Goal: Transaction & Acquisition: Obtain resource

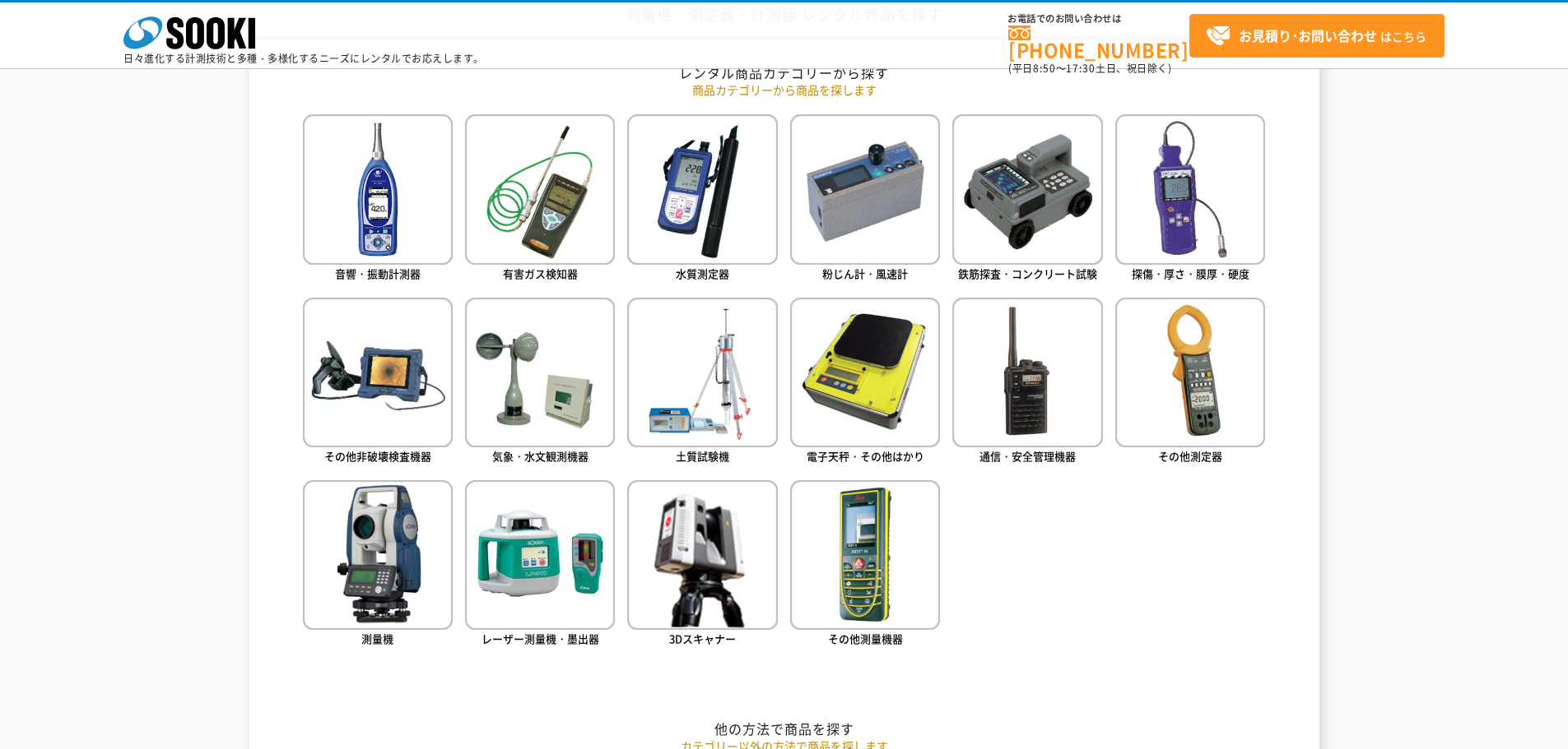
scroll to position [740, 0]
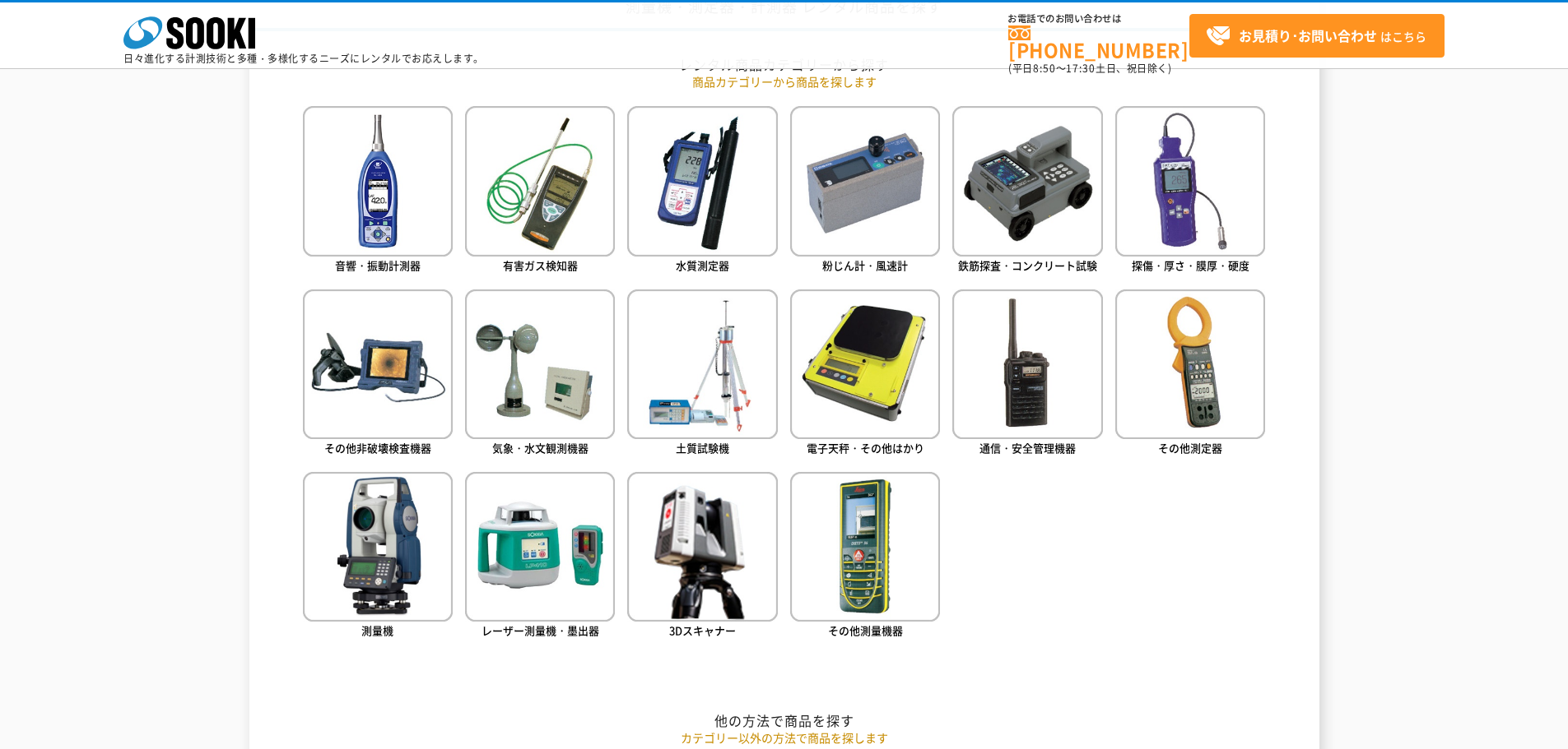
click at [1038, 652] on ul "音響・振動計測器 有害ガス検知器 水質測定器 粉じん計・風速計 鉄筋探査・コンクリート試験 探傷・厚さ・膜厚・硬度" at bounding box center [784, 396] width 963 height 582
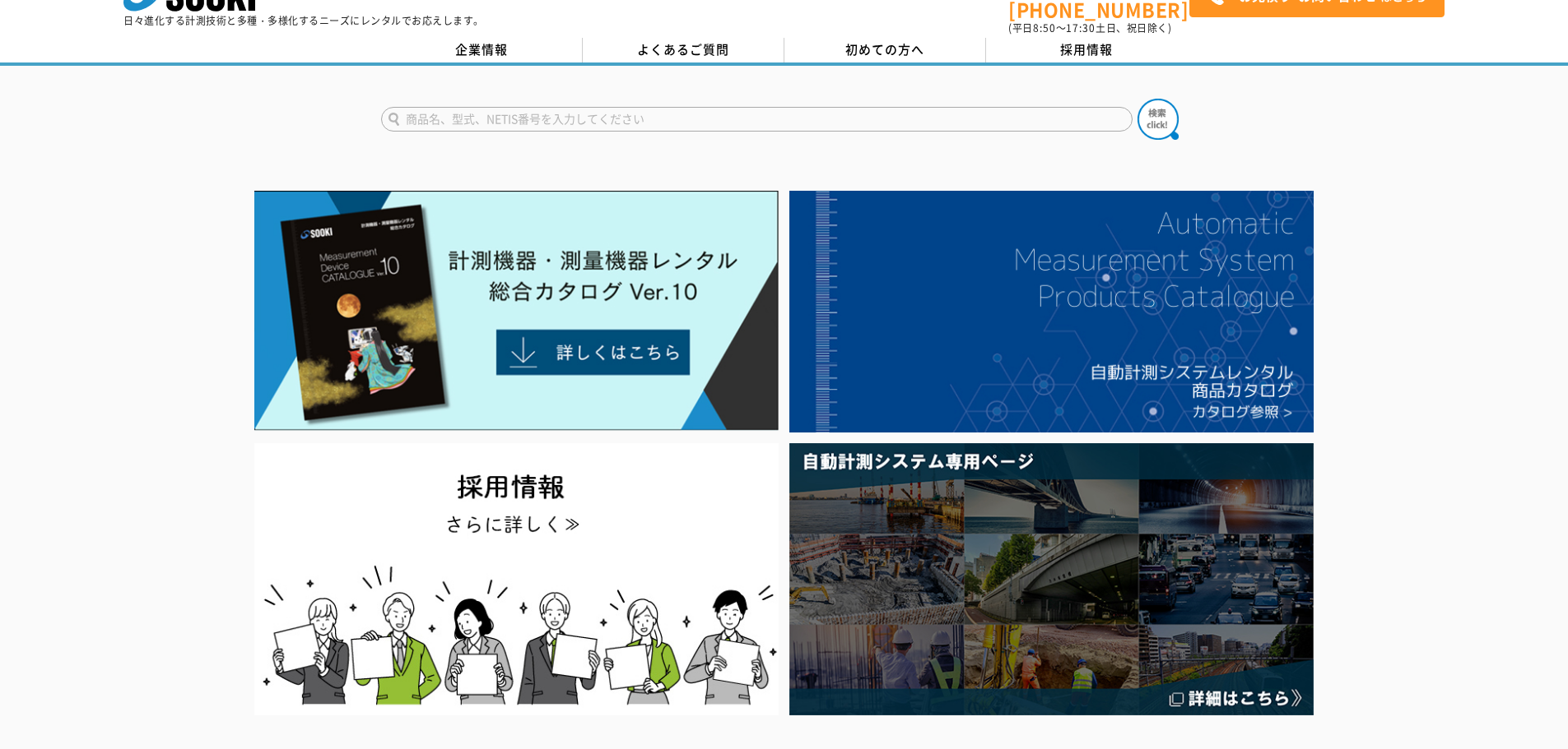
scroll to position [0, 0]
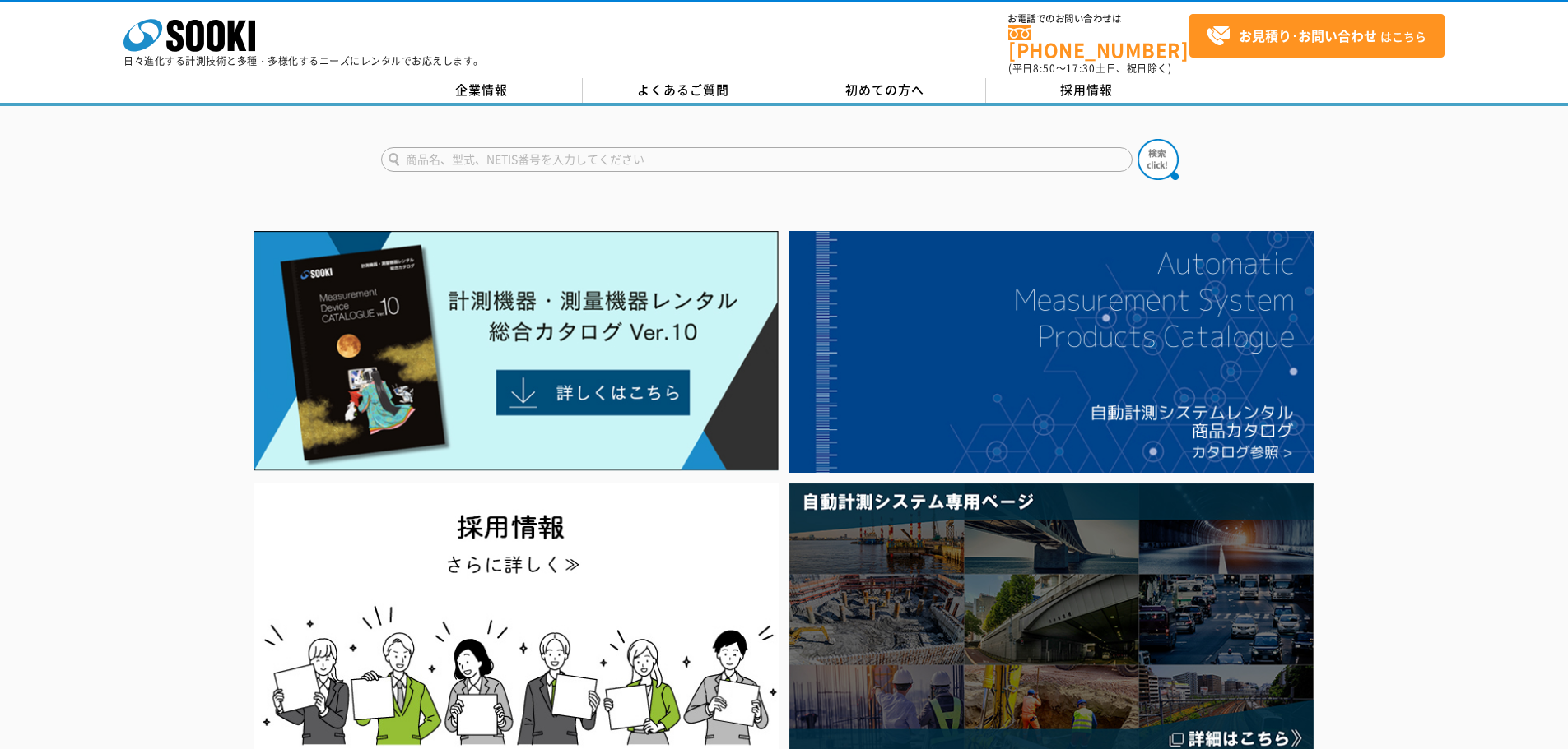
click at [1442, 359] on div at bounding box center [784, 493] width 1568 height 535
click at [524, 148] on input "text" at bounding box center [756, 159] width 751 height 24
click at [524, 159] on input "text" at bounding box center [756, 159] width 751 height 24
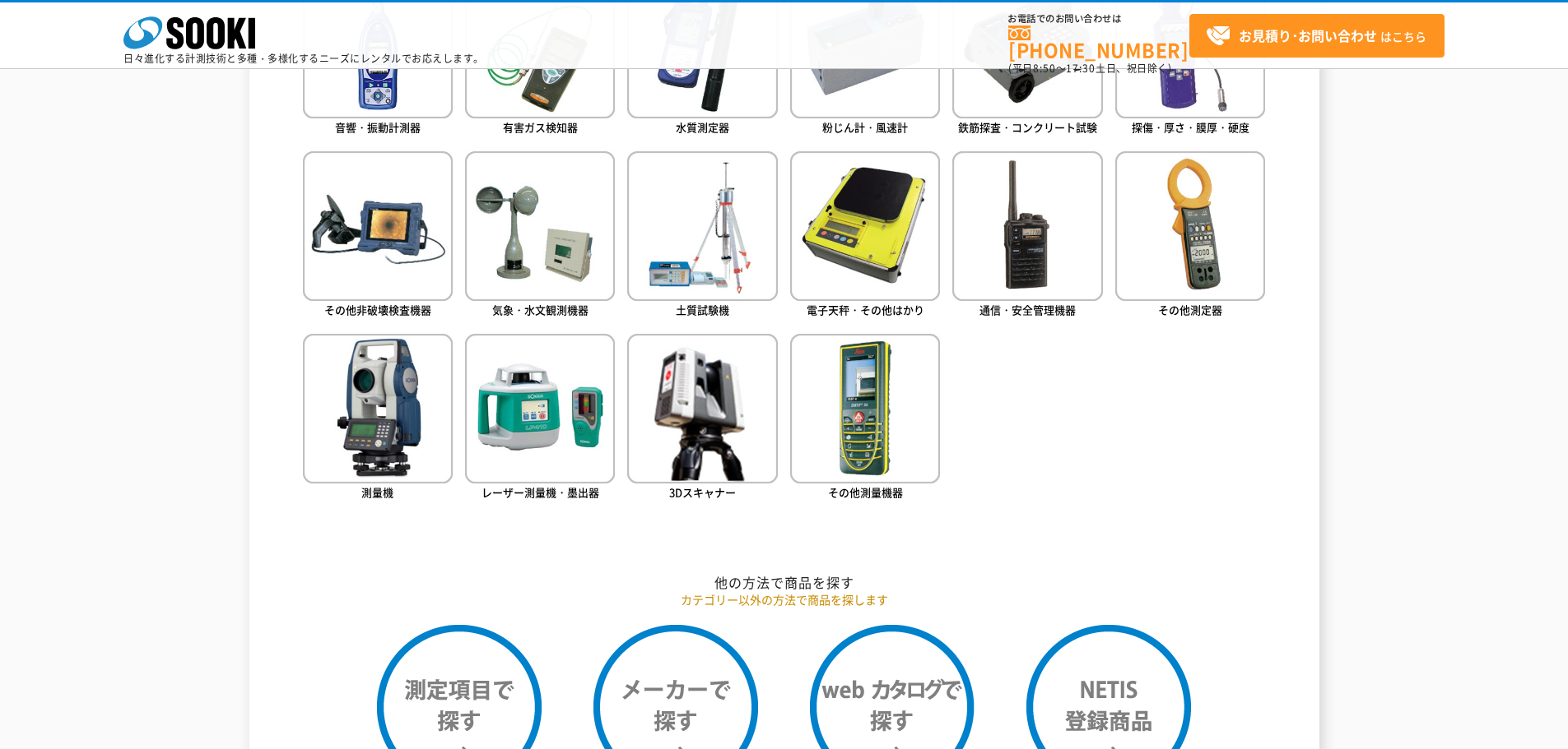
scroll to position [576, 0]
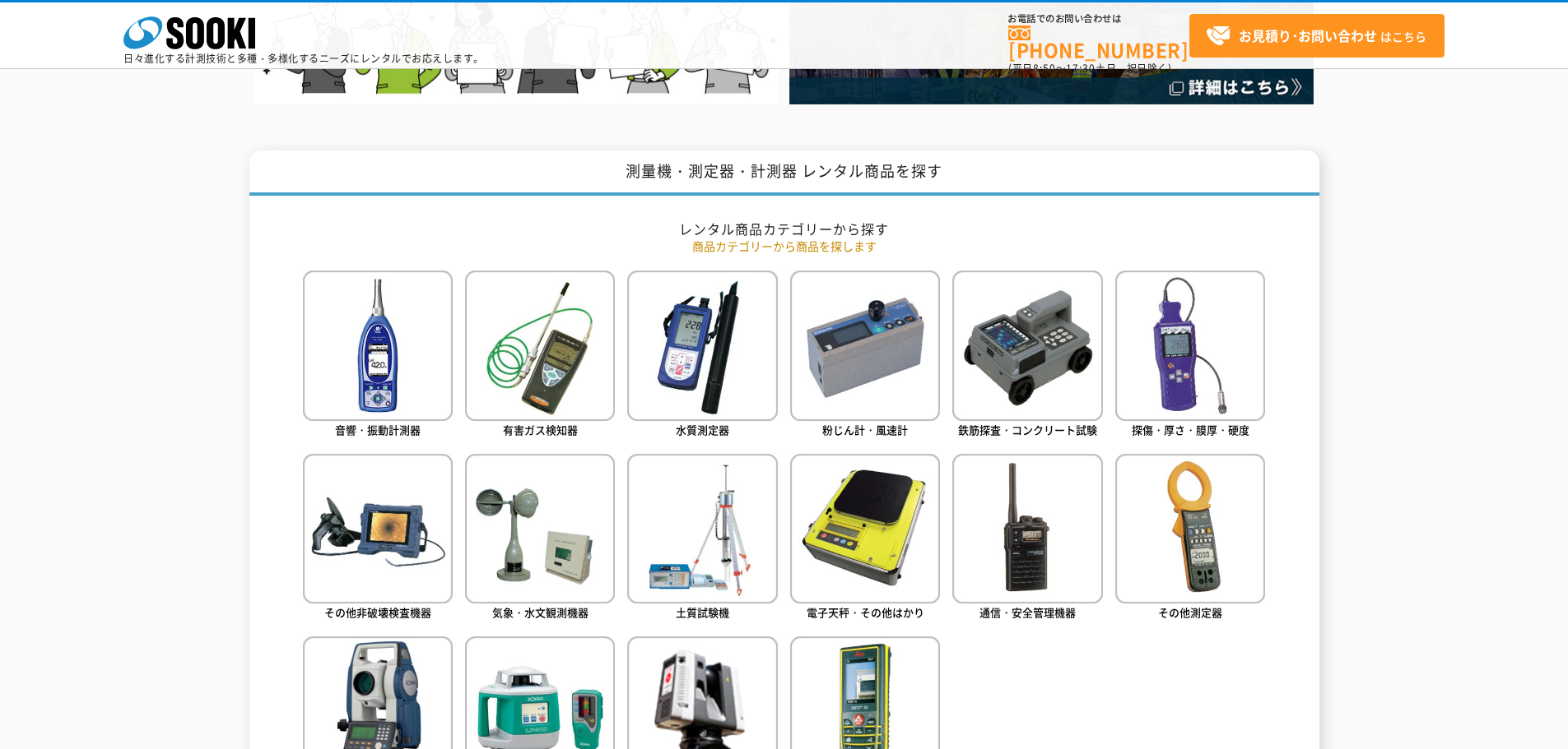
type input "商品名、型式、NETIS番号を入力してください"
drag, startPoint x: 21, startPoint y: 448, endPoint x: 22, endPoint y: 436, distance: 12.0
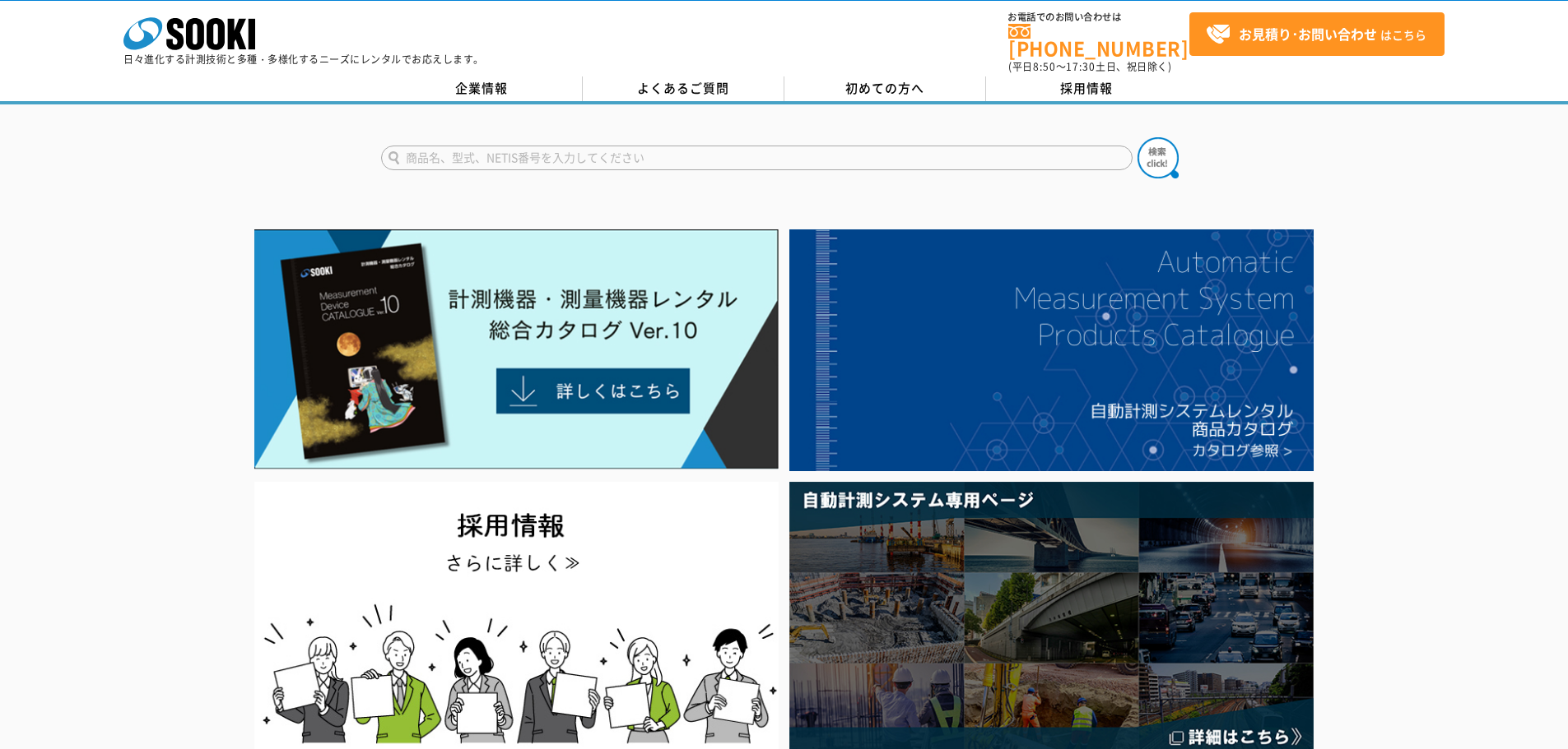
scroll to position [0, 0]
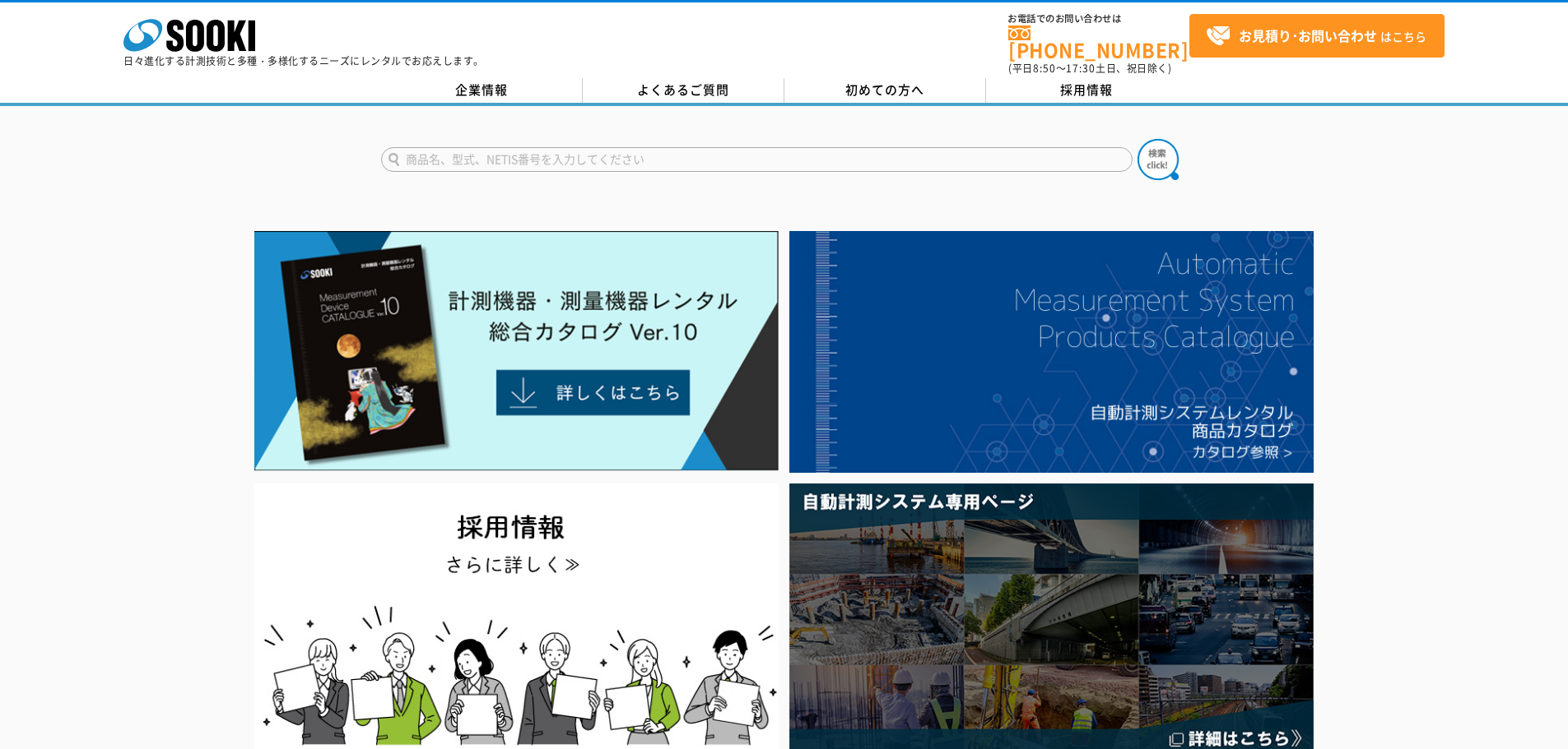
click at [519, 169] on form "商品名、型式、NETIS番号を入力してください" at bounding box center [784, 161] width 807 height 46
click at [517, 160] on input "text" at bounding box center [756, 159] width 751 height 24
type input "木材"
click at [1137, 139] on button at bounding box center [1158, 159] width 41 height 41
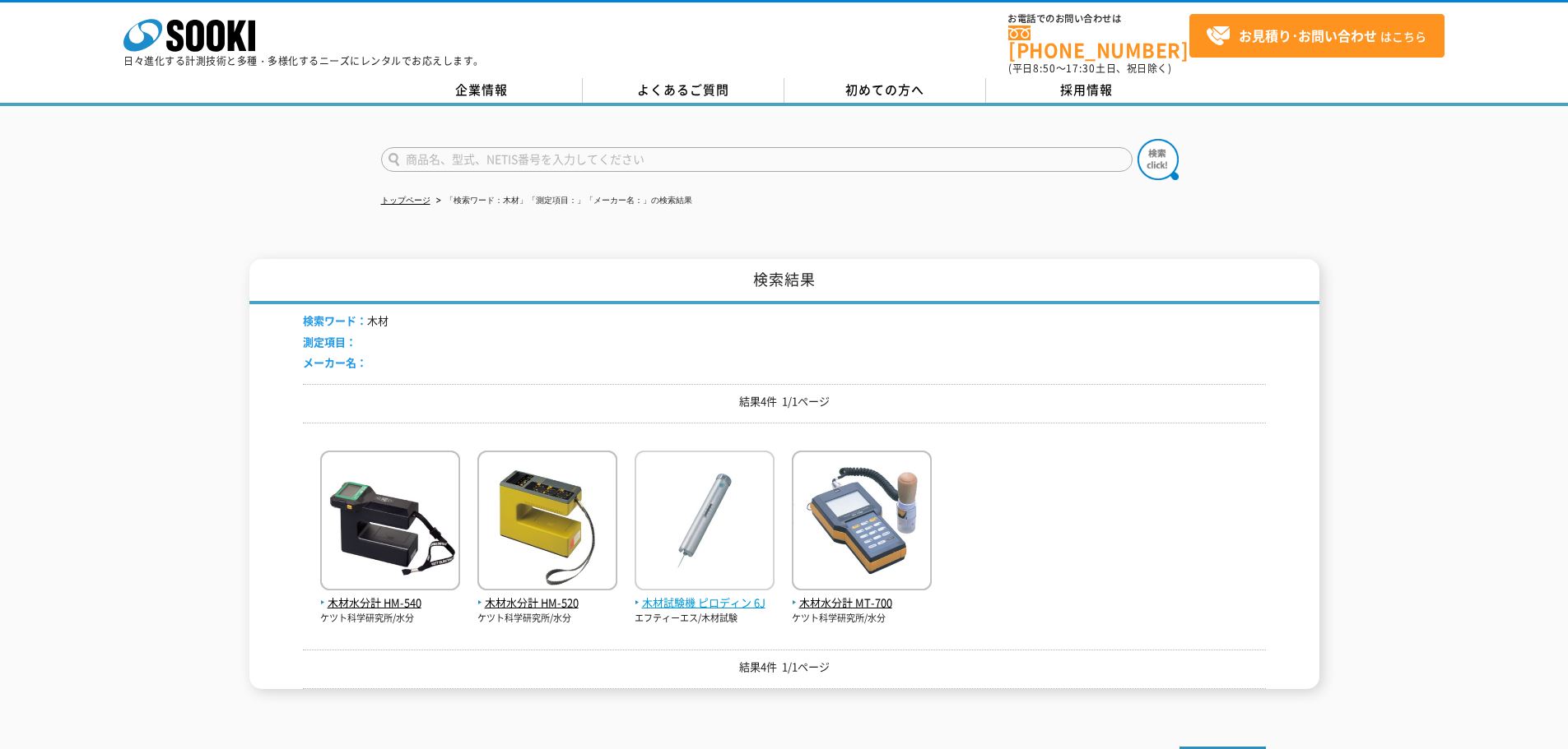
click at [700, 528] on img at bounding box center [705, 523] width 140 height 144
click at [652, 522] on img at bounding box center [705, 523] width 140 height 144
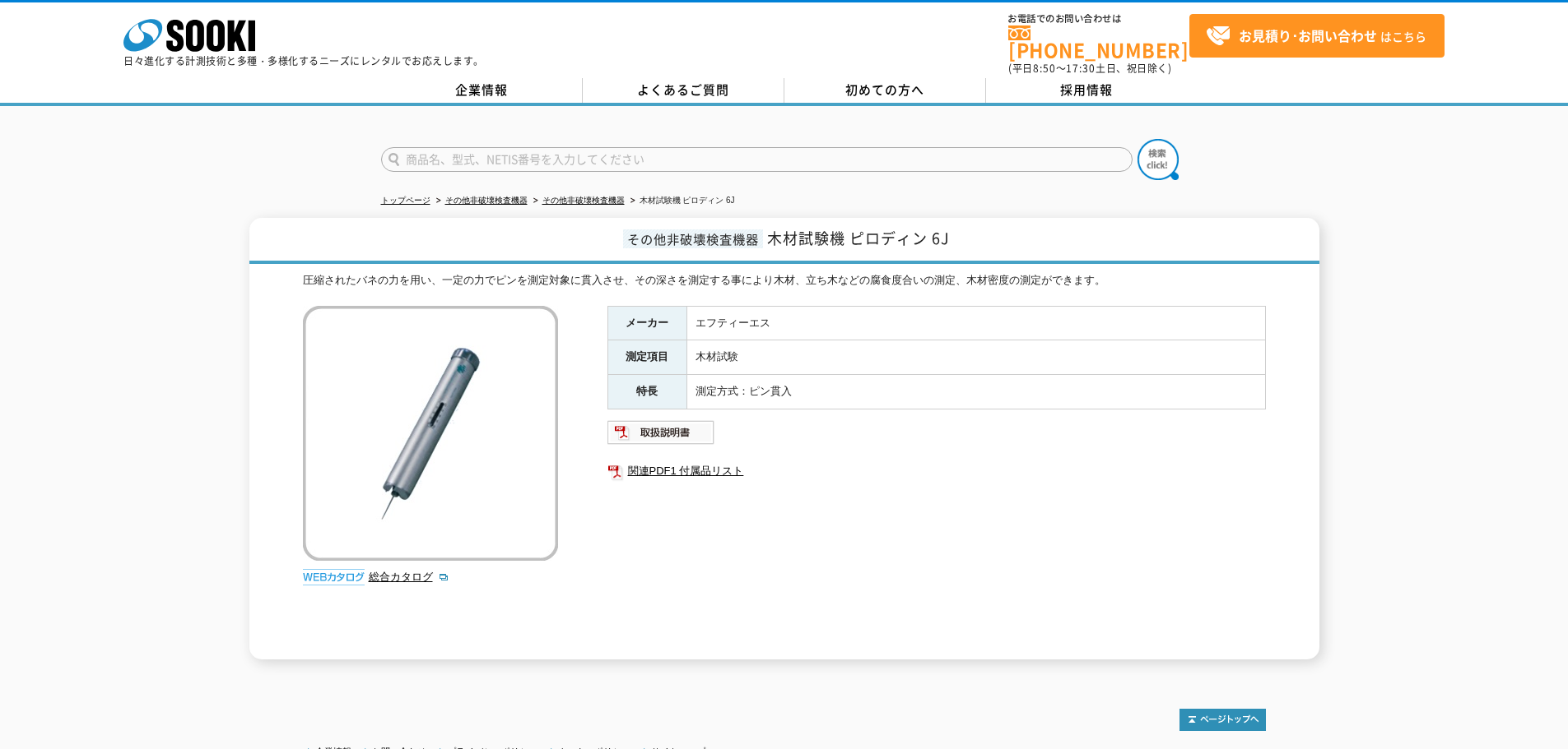
drag, startPoint x: 512, startPoint y: 337, endPoint x: 531, endPoint y: 335, distance: 19.1
click at [402, 571] on link "総合カタログ" at bounding box center [408, 577] width 81 height 13
click at [669, 420] on img at bounding box center [661, 432] width 108 height 26
click at [813, 578] on div "メーカー エフティーエス 測定項目 木材試験 特長 測定方式：ピン貫入 関連PDF1 付属品リスト" at bounding box center [936, 483] width 658 height 354
drag, startPoint x: 864, startPoint y: 231, endPoint x: 981, endPoint y: 237, distance: 117.2
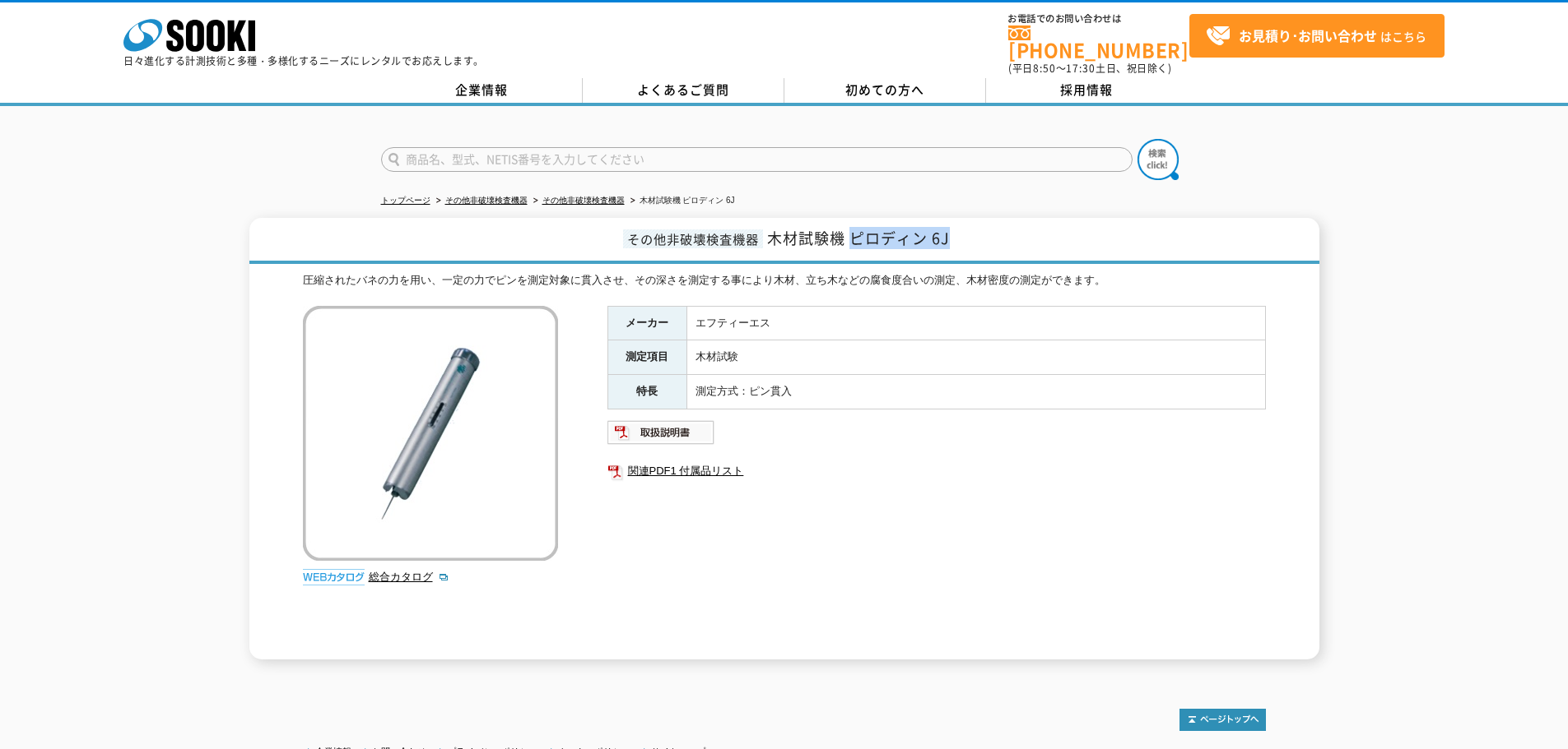
click at [981, 237] on h1 "その他非破壊検査機器 木材試験機 ピロディン 6J" at bounding box center [784, 240] width 1070 height 46
type input "ピロディン 6J"
click at [573, 195] on link "その他非破壊検査機器" at bounding box center [583, 199] width 83 height 9
